Goal: Information Seeking & Learning: Learn about a topic

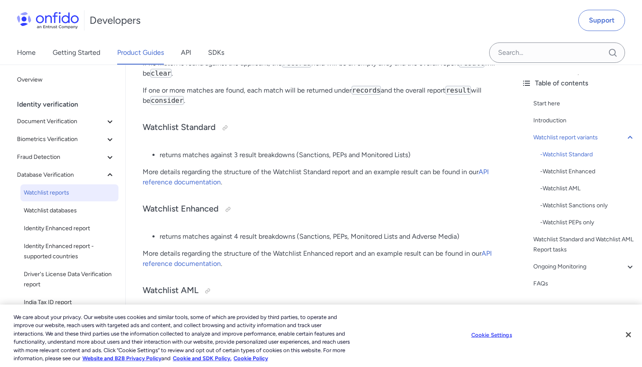
scroll to position [333, 0]
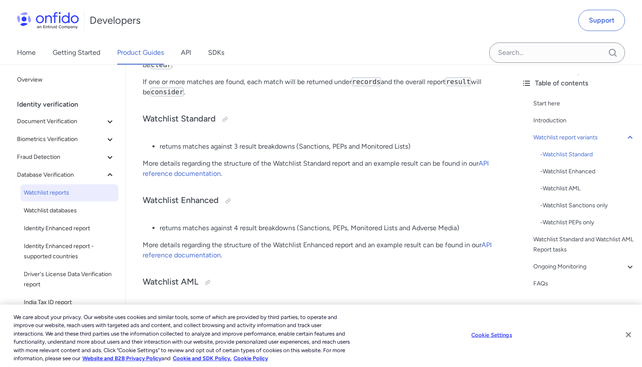
click at [630, 335] on button "Close" at bounding box center [628, 334] width 19 height 19
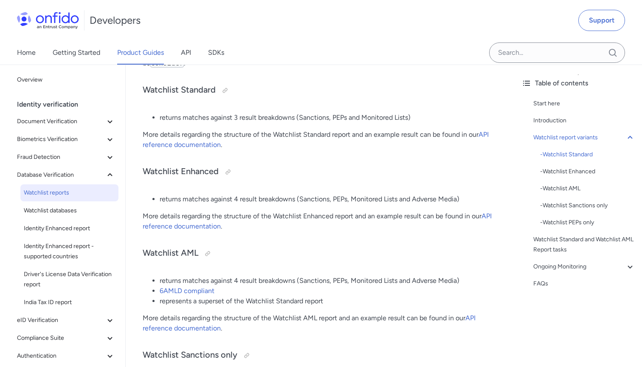
scroll to position [364, 0]
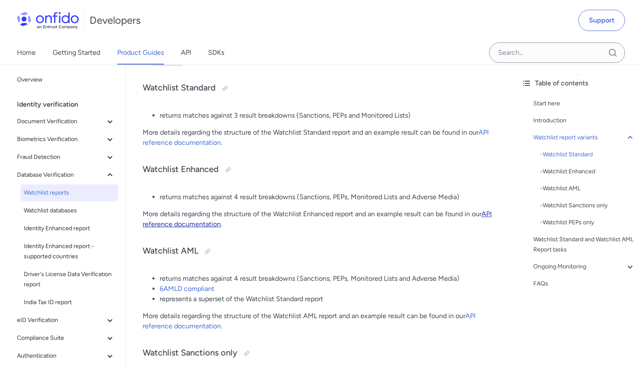
click at [489, 213] on link "API reference documentation" at bounding box center [317, 219] width 349 height 18
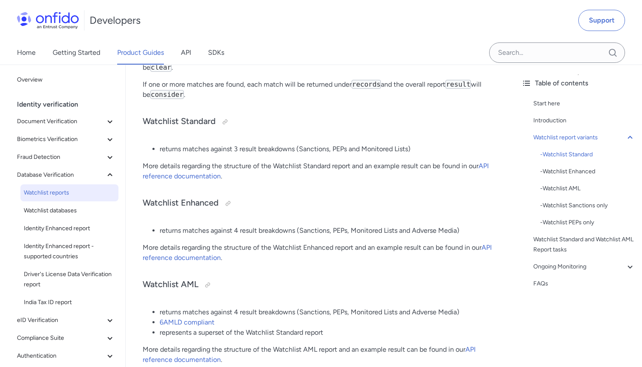
scroll to position [329, 0]
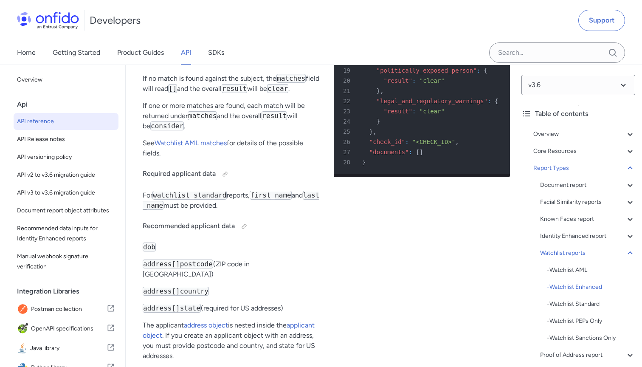
scroll to position [60331, 0]
click at [57, 175] on span "API v2 to v3.6 migration guide" at bounding box center [66, 175] width 98 height 10
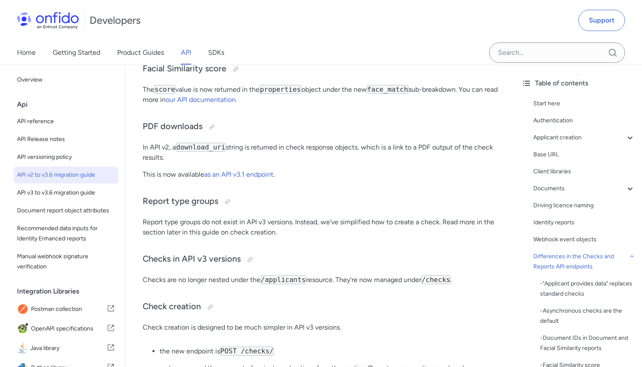
scroll to position [2007, 0]
click at [235, 104] on link "our API documentation" at bounding box center [201, 100] width 70 height 8
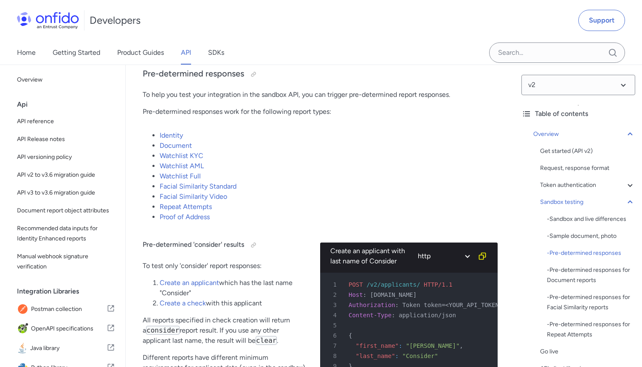
scroll to position [1465, 0]
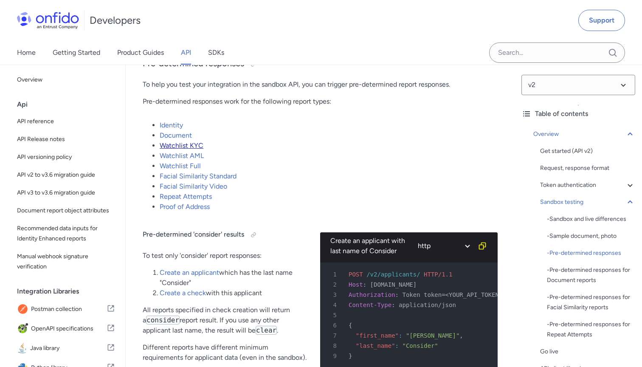
click at [197, 143] on link "Watchlist KYC" at bounding box center [182, 145] width 44 height 8
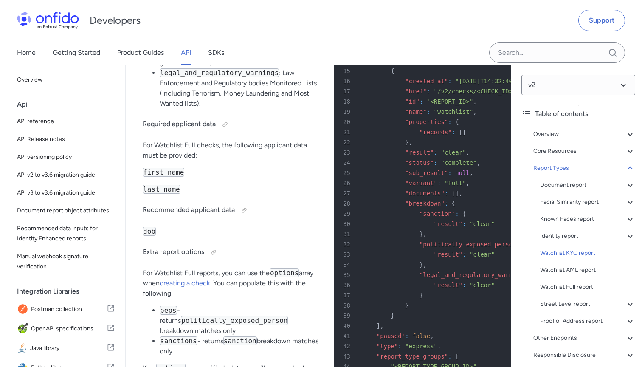
scroll to position [35486, 0]
click at [566, 271] on div "Watchlist AML report" at bounding box center [587, 270] width 95 height 10
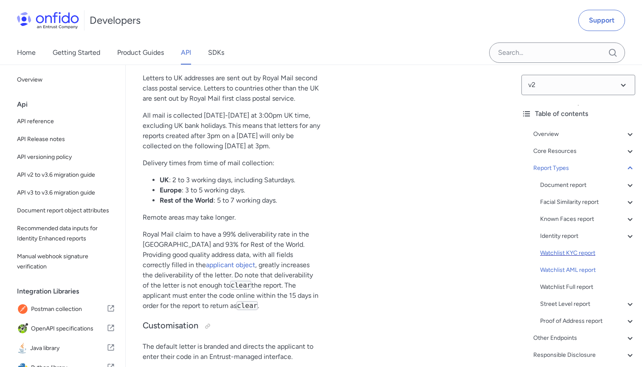
click at [565, 253] on div "Watchlist KYC report" at bounding box center [587, 253] width 95 height 10
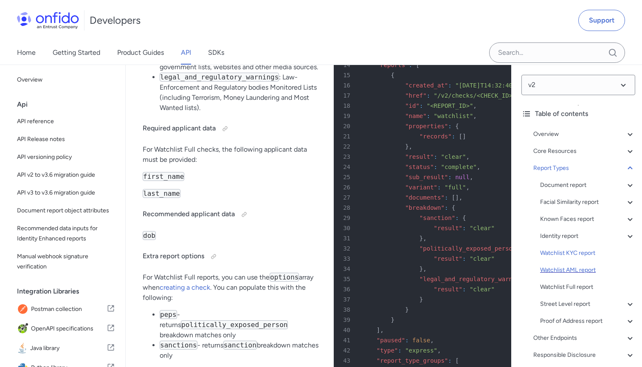
click at [563, 270] on div "Watchlist AML report" at bounding box center [587, 270] width 95 height 10
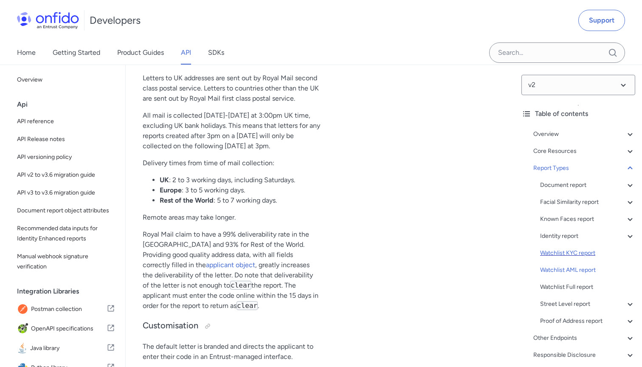
click at [564, 253] on div "Watchlist KYC report" at bounding box center [587, 253] width 95 height 10
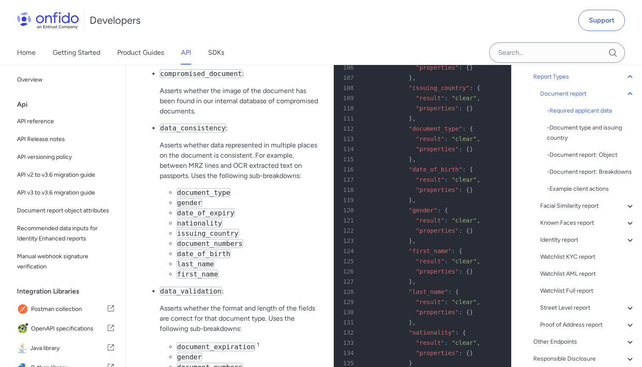
scroll to position [101, 0]
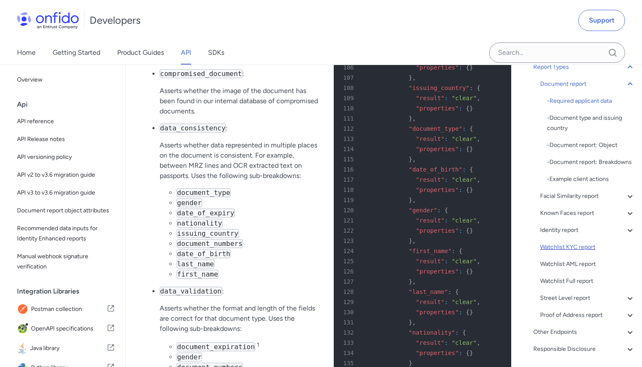
click at [570, 246] on div "Watchlist KYC report" at bounding box center [587, 247] width 95 height 10
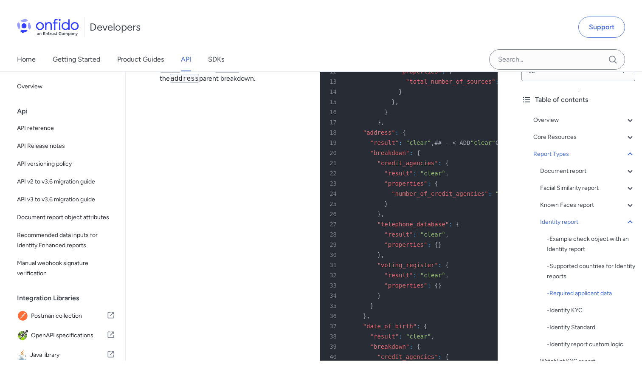
scroll to position [33318, 0]
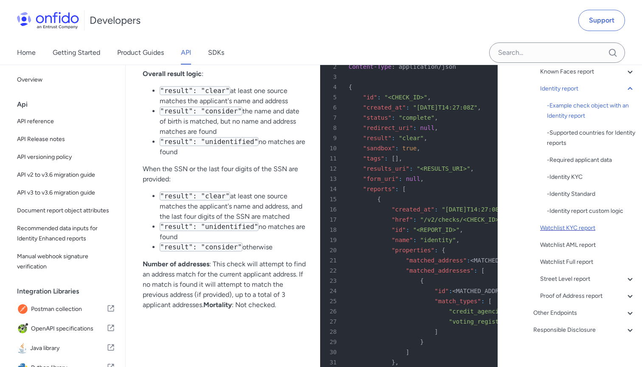
scroll to position [148, 0]
click at [574, 244] on div "Watchlist AML report" at bounding box center [587, 244] width 95 height 10
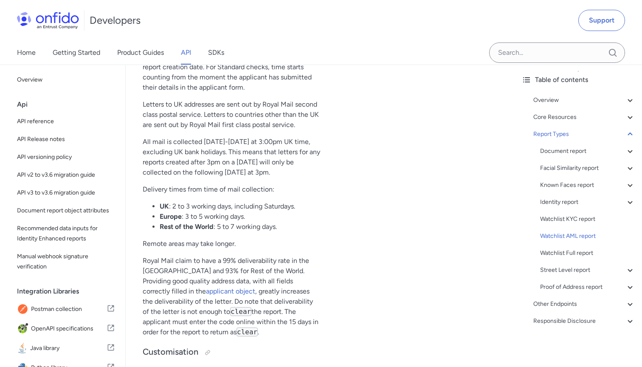
scroll to position [36446, 0]
click at [552, 219] on div "Watchlist KYC report" at bounding box center [587, 219] width 95 height 10
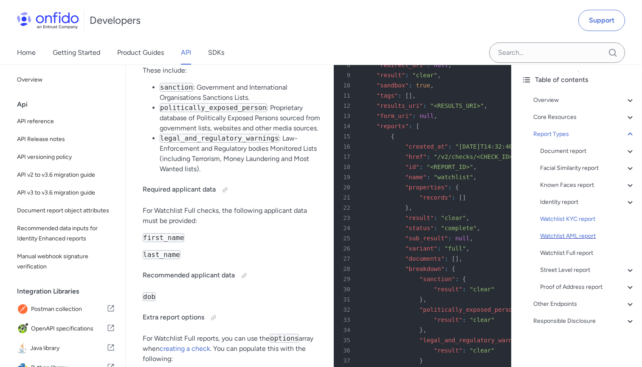
click at [551, 238] on div "Watchlist AML report" at bounding box center [587, 236] width 95 height 10
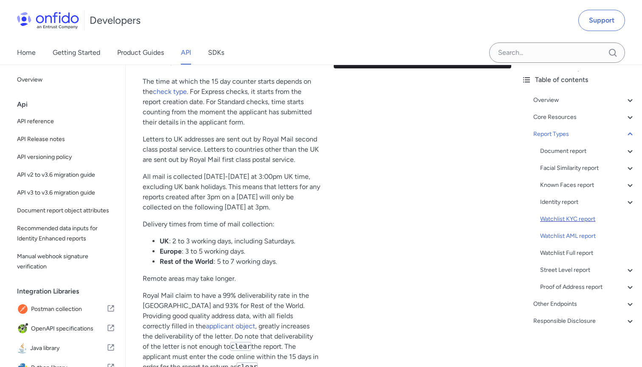
click at [558, 217] on div "Watchlist KYC report" at bounding box center [587, 219] width 95 height 10
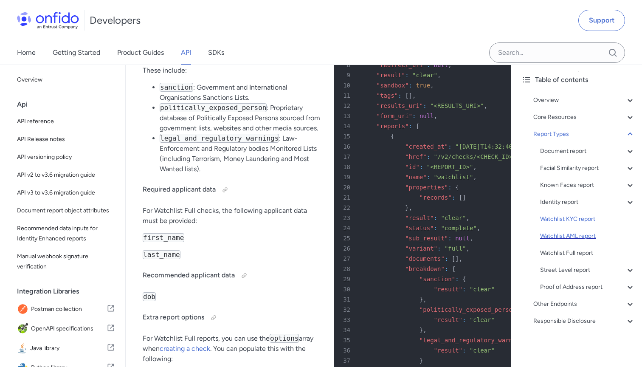
click at [566, 236] on div "Watchlist AML report" at bounding box center [587, 236] width 95 height 10
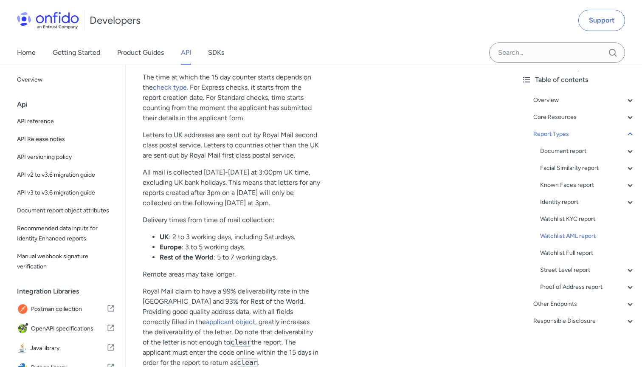
scroll to position [36413, 0]
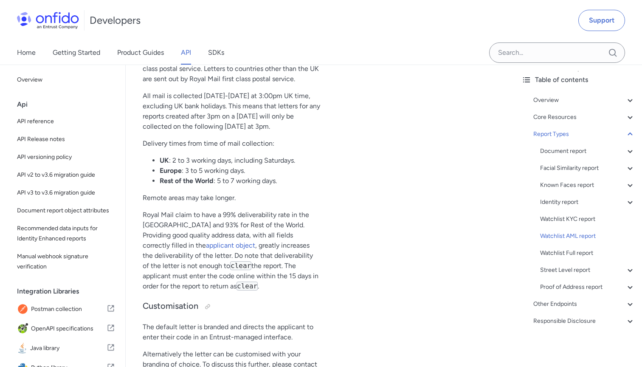
scroll to position [36485, 0]
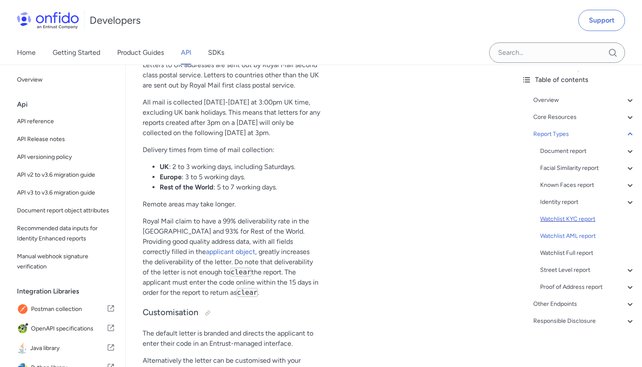
click at [576, 220] on div "Watchlist KYC report" at bounding box center [587, 219] width 95 height 10
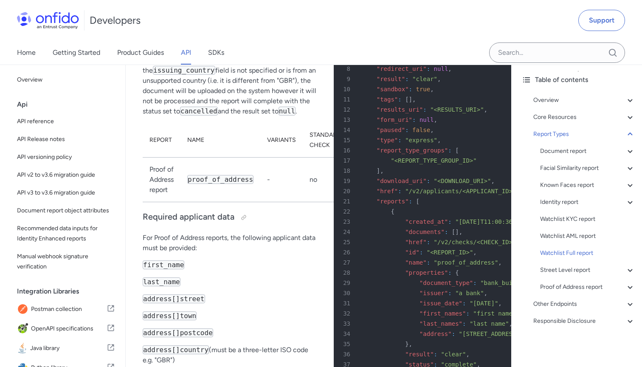
scroll to position [37056, 0]
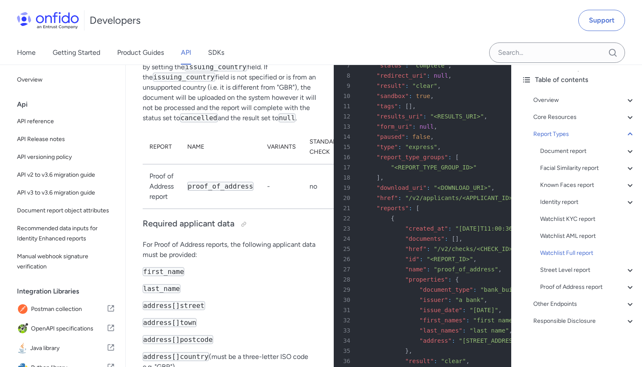
click at [551, 233] on div "Watchlist AML report" at bounding box center [587, 236] width 95 height 10
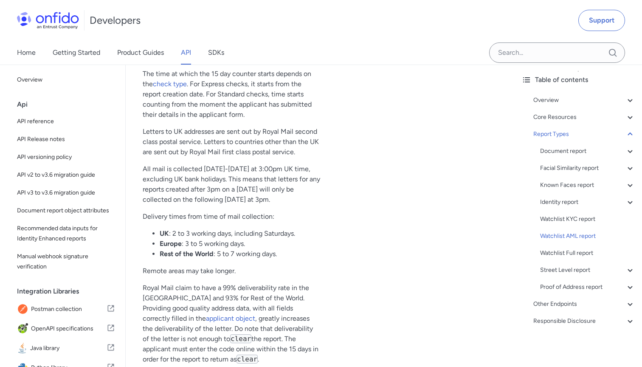
scroll to position [36423, 0]
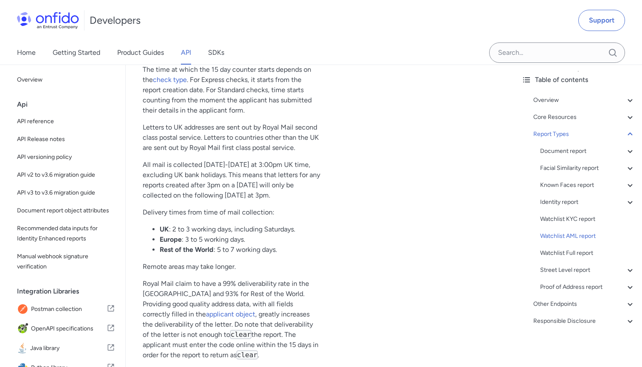
click at [362, 58] on div "Home Getting Started Product Guides API SDKs" at bounding box center [321, 53] width 642 height 24
click at [565, 219] on div "Watchlist KYC report" at bounding box center [587, 219] width 95 height 10
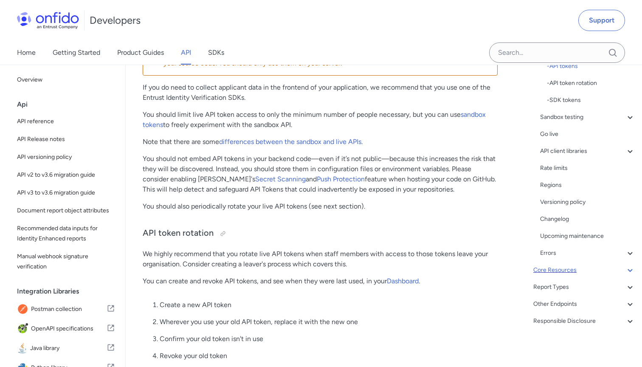
scroll to position [136, 0]
click at [557, 288] on div "Report Types" at bounding box center [584, 287] width 102 height 10
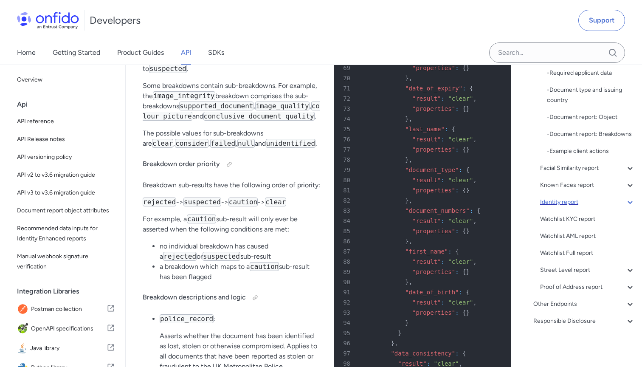
scroll to position [129, 0]
click at [590, 219] on div "Watchlist KYC report" at bounding box center [587, 219] width 95 height 10
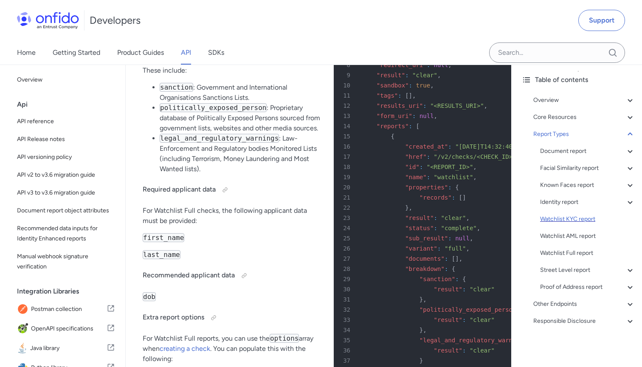
scroll to position [34, 0]
click at [588, 234] on div "Watchlist AML report" at bounding box center [587, 236] width 95 height 10
